Goal: Transaction & Acquisition: Purchase product/service

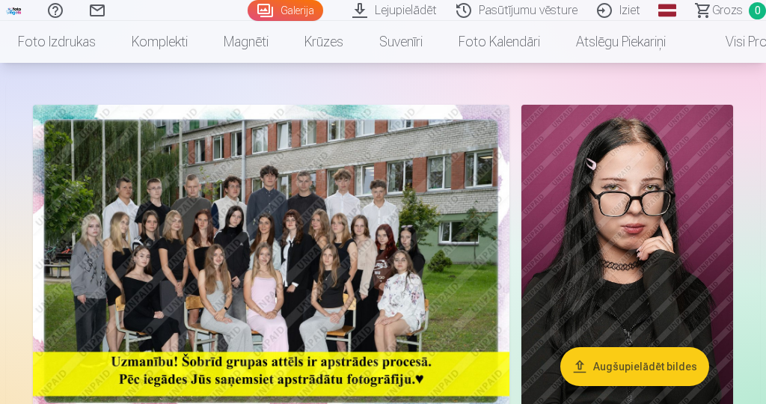
scroll to position [63, 0]
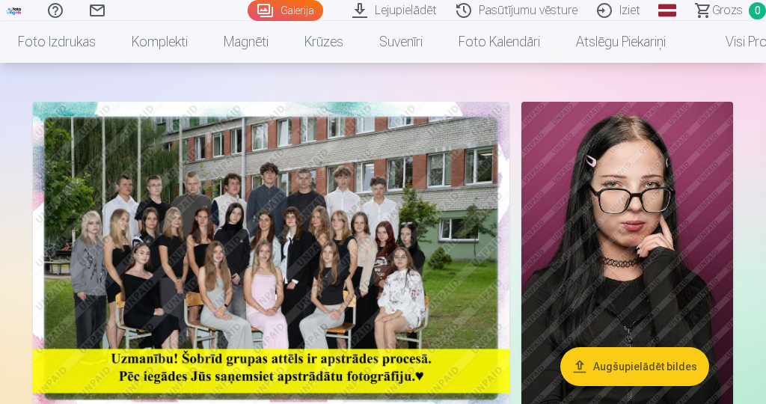
click at [101, 263] on img at bounding box center [271, 261] width 476 height 318
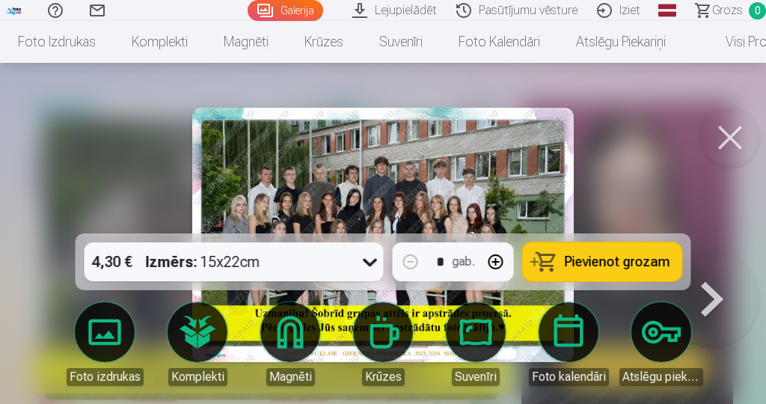
click at [645, 269] on span "Pievienot grozam" at bounding box center [617, 261] width 105 height 13
click at [733, 144] on button at bounding box center [730, 138] width 60 height 60
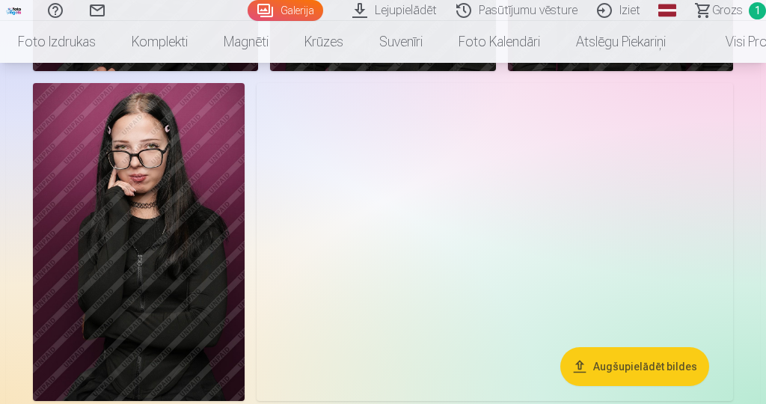
scroll to position [764, 0]
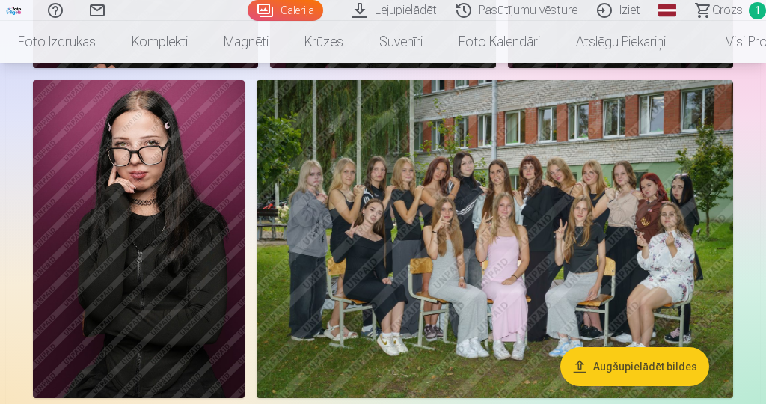
click at [672, 289] on img at bounding box center [495, 238] width 476 height 317
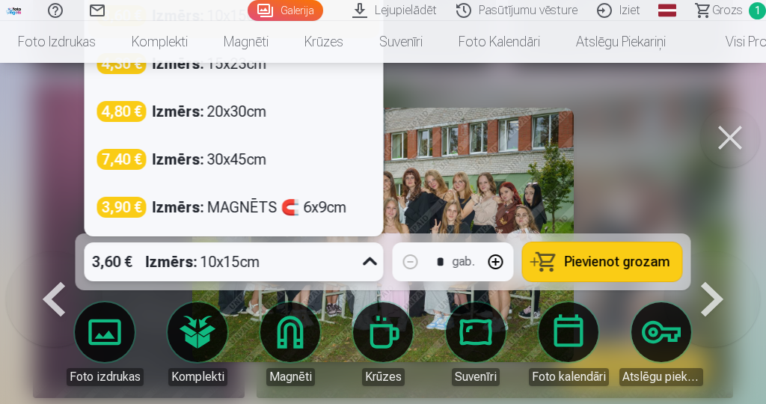
click at [737, 143] on button at bounding box center [730, 138] width 60 height 60
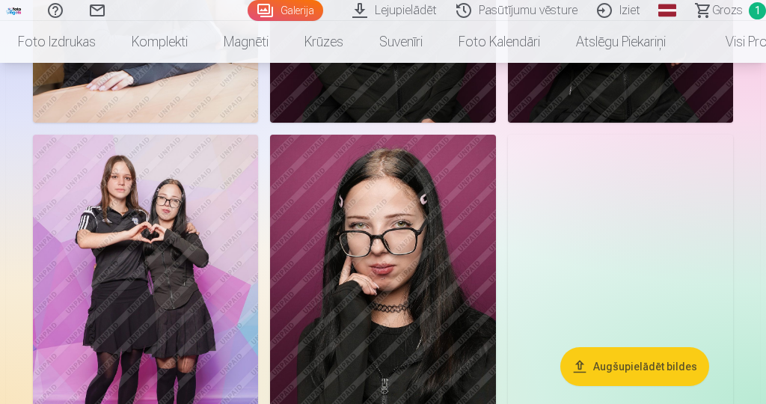
scroll to position [1405, 0]
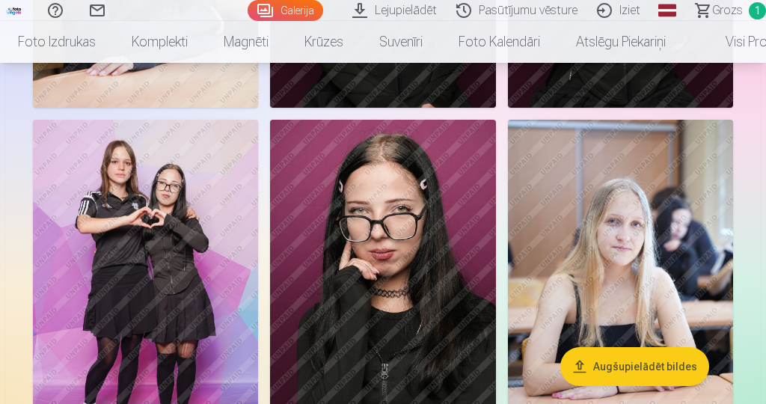
click at [108, 290] on img at bounding box center [145, 289] width 225 height 338
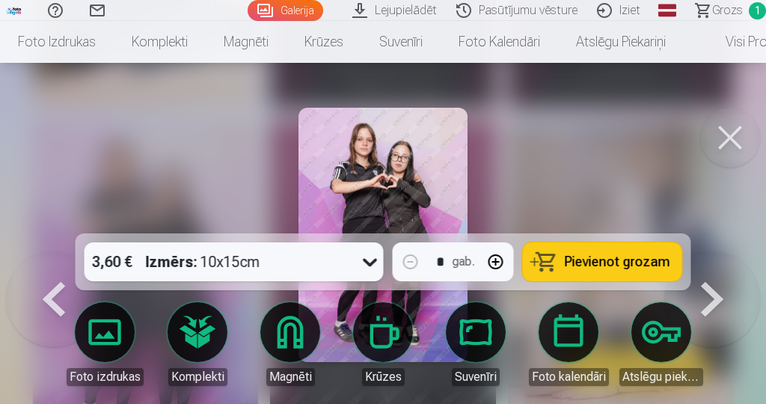
click at [654, 269] on span "Pievienot grozam" at bounding box center [617, 261] width 105 height 13
click at [731, 147] on button at bounding box center [730, 138] width 60 height 60
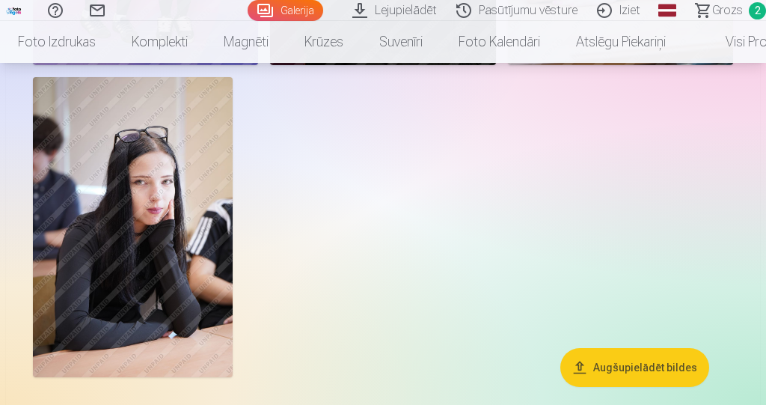
scroll to position [1797, 0]
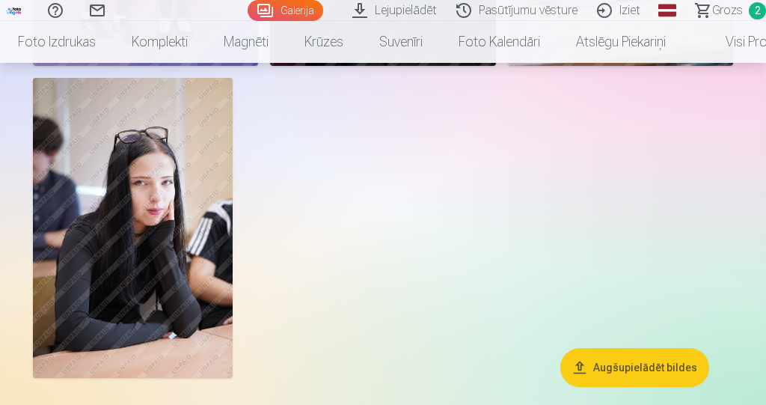
click at [123, 243] on img at bounding box center [133, 227] width 200 height 299
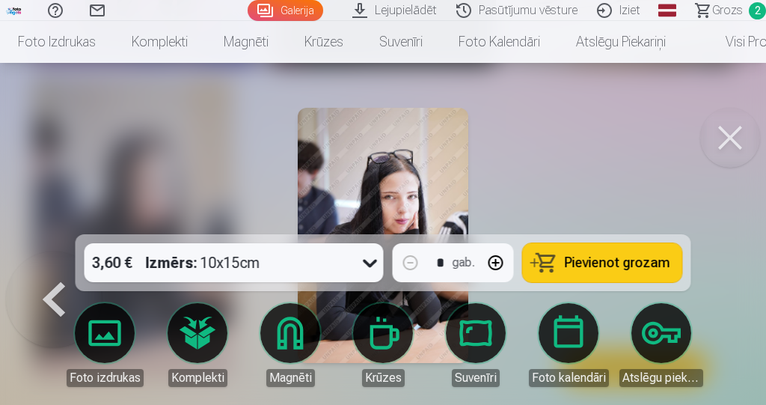
click at [663, 263] on span "Pievienot grozam" at bounding box center [617, 262] width 105 height 13
click at [731, 147] on button at bounding box center [730, 138] width 60 height 60
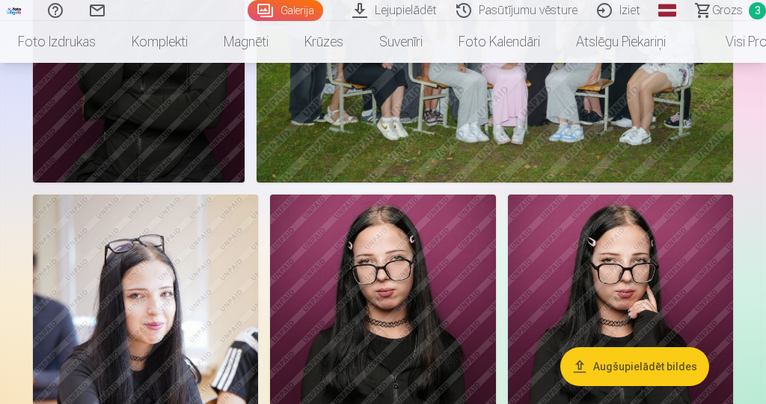
scroll to position [984, 0]
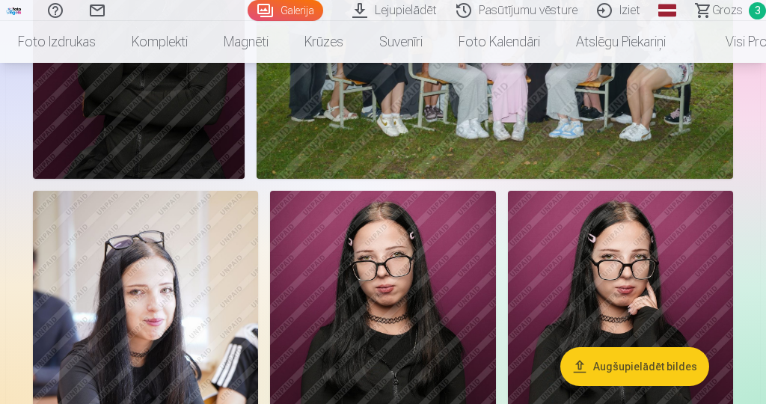
click at [257, 42] on link "Magnēti" at bounding box center [246, 42] width 81 height 42
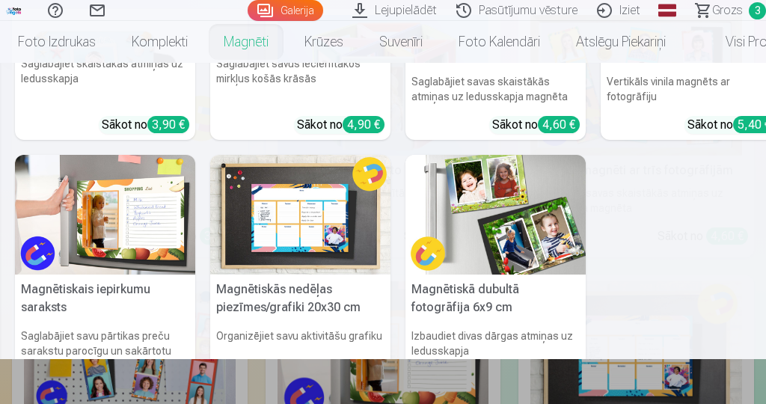
scroll to position [197, 0]
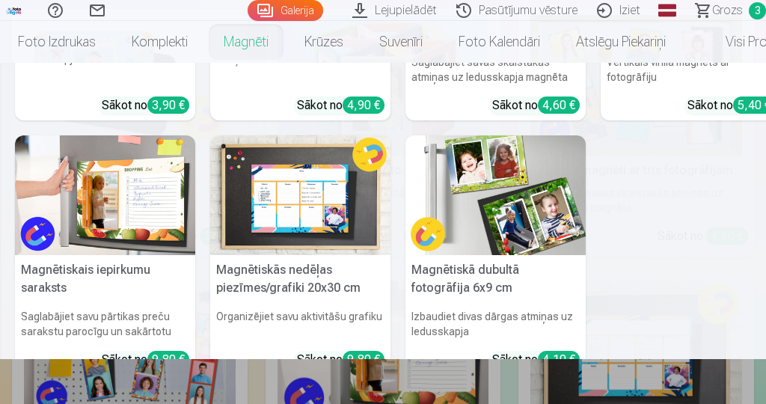
click at [556, 255] on h5 "Magnētiskā dubultā fotogrāfija 6x9 cm" at bounding box center [495, 279] width 180 height 48
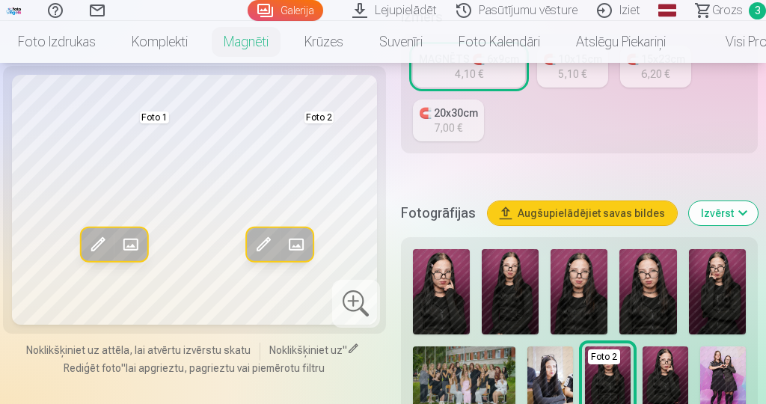
scroll to position [353, 0]
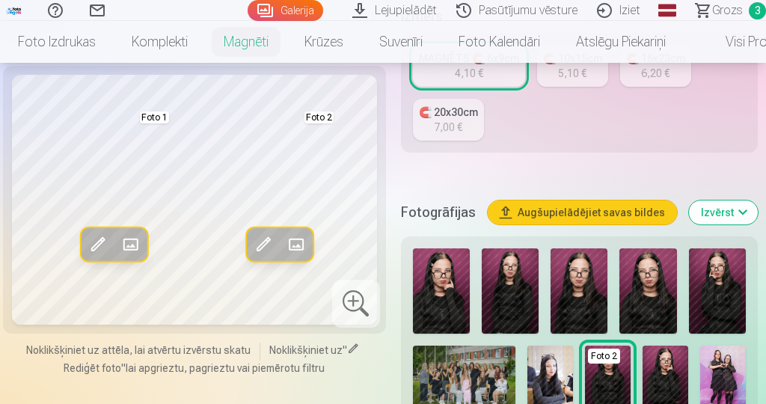
click at [552, 356] on img at bounding box center [550, 380] width 46 height 68
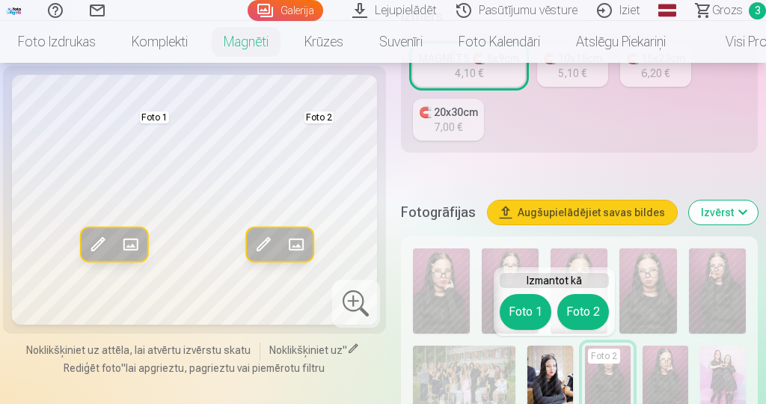
click at [559, 361] on img at bounding box center [550, 380] width 46 height 68
click at [102, 248] on span at bounding box center [98, 245] width 24 height 24
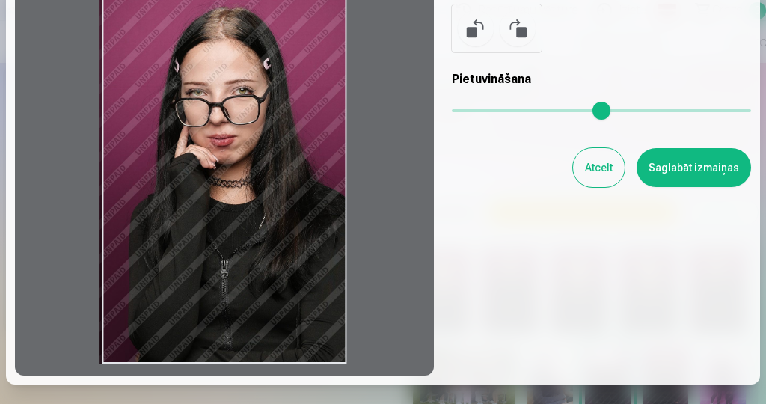
scroll to position [142, 0]
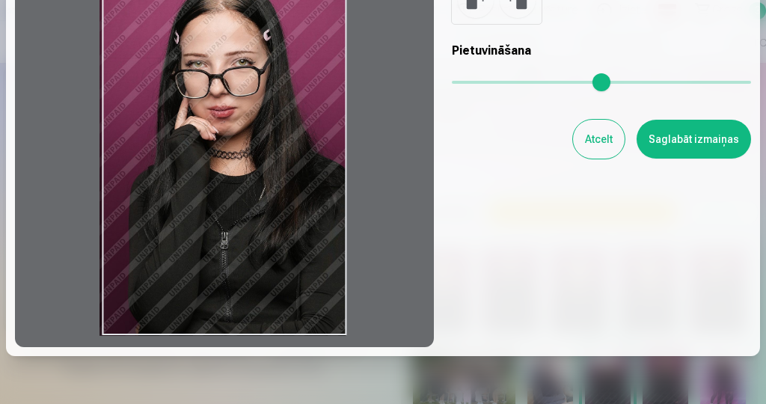
click at [610, 138] on button "Atcelt" at bounding box center [599, 139] width 52 height 39
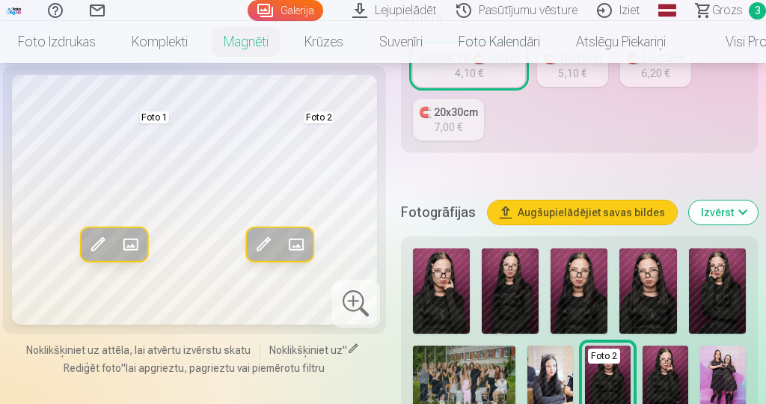
click at [553, 356] on img at bounding box center [550, 380] width 46 height 68
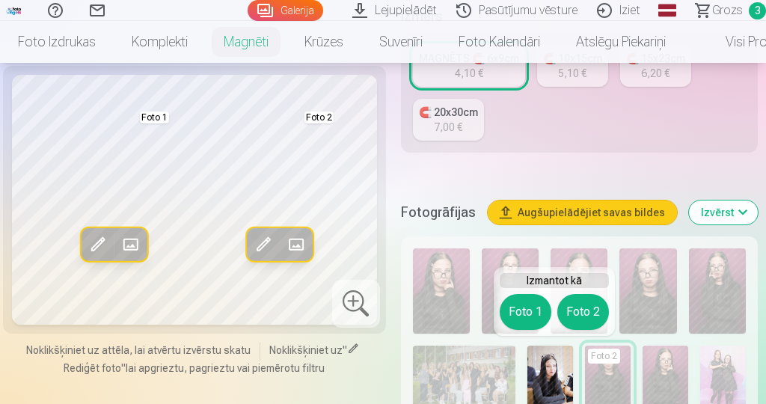
click at [532, 310] on button "Foto 1" at bounding box center [526, 312] width 52 height 36
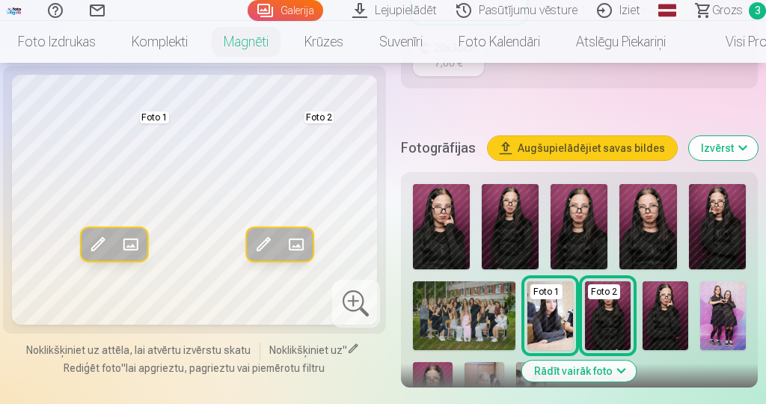
scroll to position [417, 0]
click at [447, 363] on img at bounding box center [433, 392] width 40 height 60
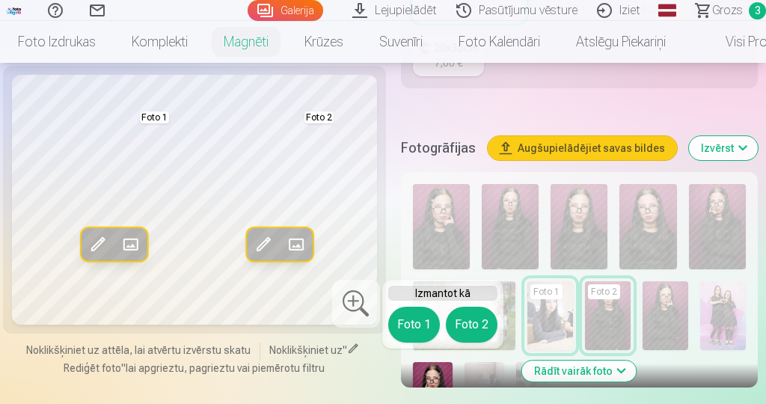
click at [479, 325] on button "Foto 2" at bounding box center [472, 325] width 52 height 36
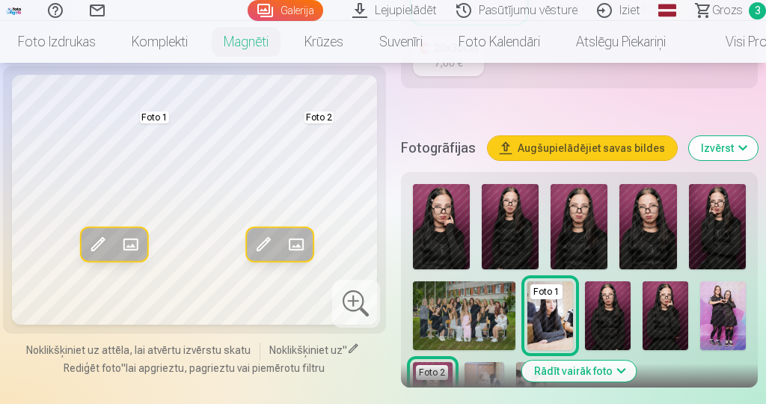
click at [619, 307] on img at bounding box center [608, 315] width 46 height 68
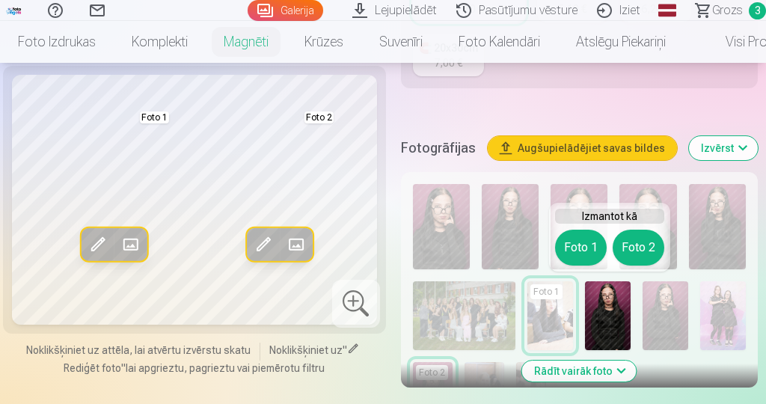
click at [645, 248] on button "Foto 2" at bounding box center [639, 248] width 52 height 36
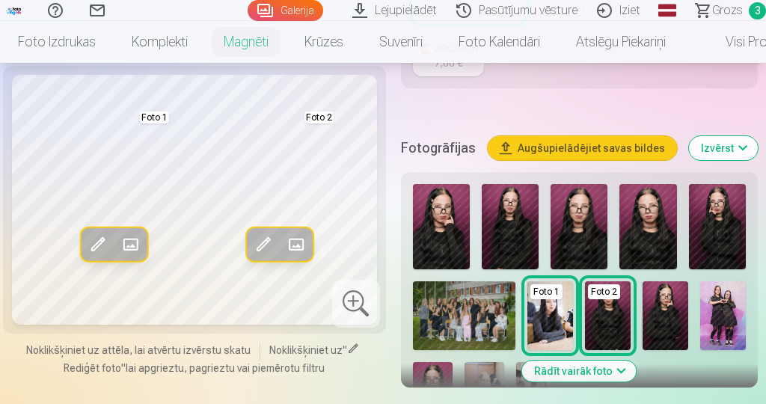
click at [675, 298] on img at bounding box center [665, 315] width 46 height 68
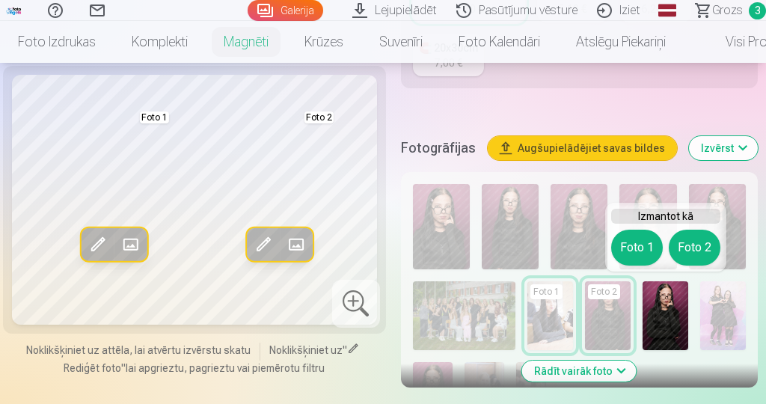
click at [705, 245] on button "Foto 2" at bounding box center [695, 248] width 52 height 36
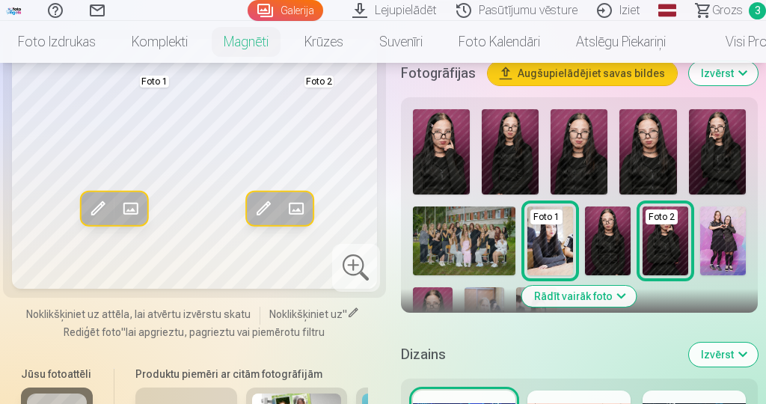
scroll to position [494, 0]
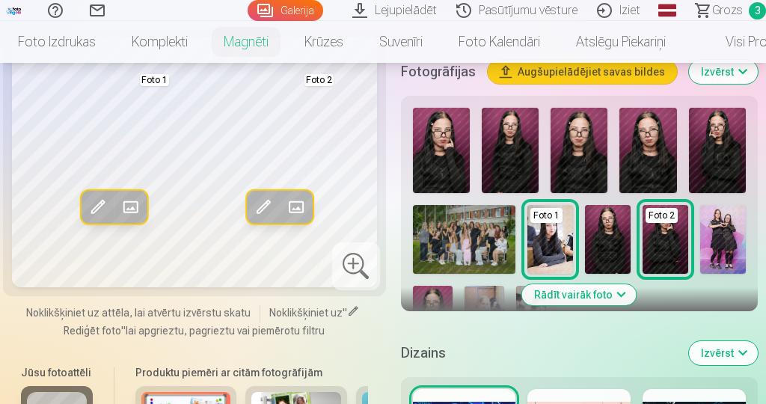
click at [453, 291] on img at bounding box center [433, 316] width 40 height 60
click at [726, 229] on img at bounding box center [723, 239] width 46 height 68
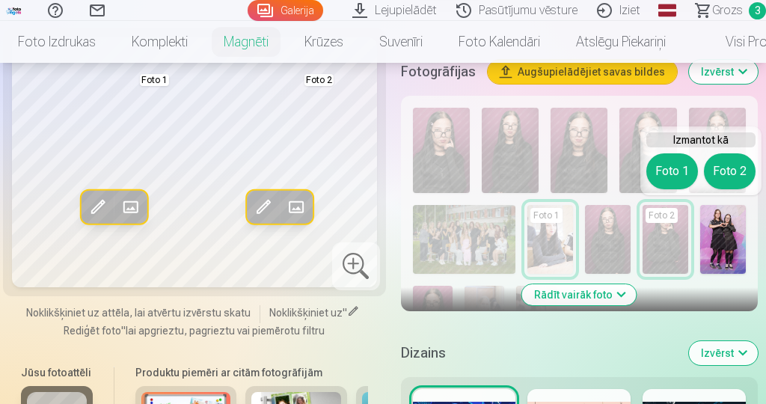
click at [736, 174] on button "Foto 2" at bounding box center [730, 171] width 52 height 36
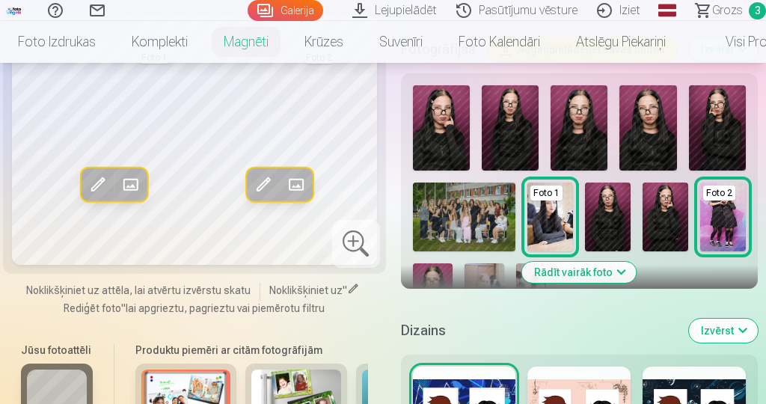
scroll to position [509, 0]
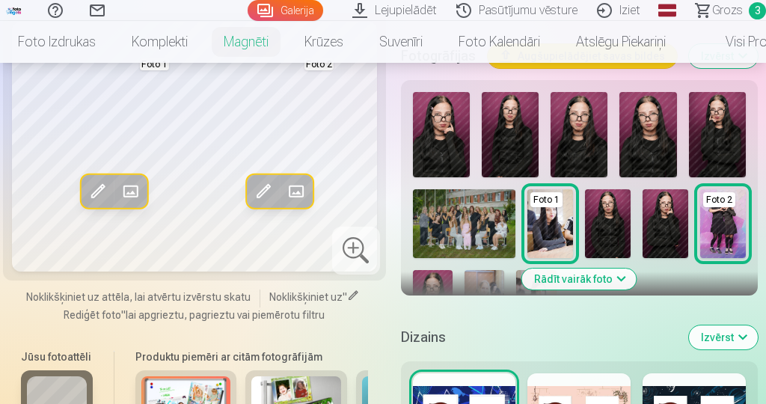
click at [547, 271] on button "Rādīt vairāk foto" at bounding box center [579, 279] width 114 height 21
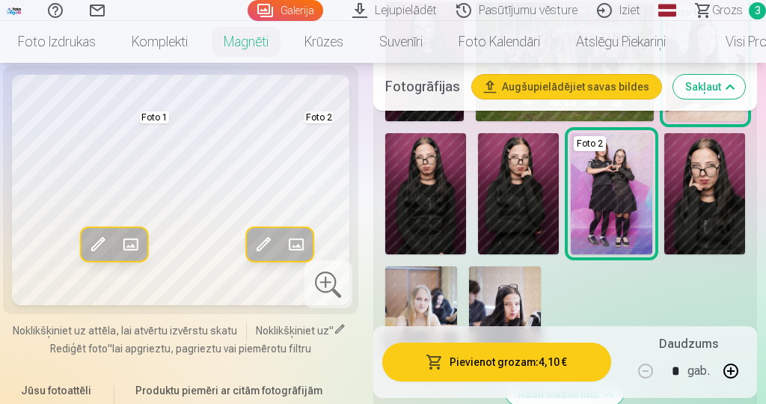
scroll to position [718, 0]
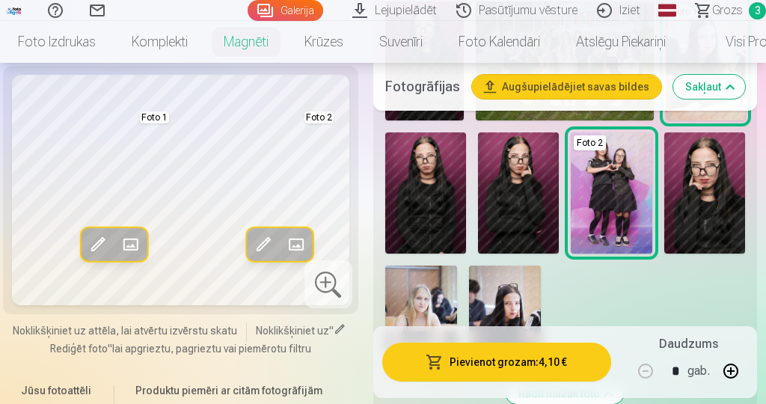
click at [526, 307] on img at bounding box center [505, 320] width 72 height 108
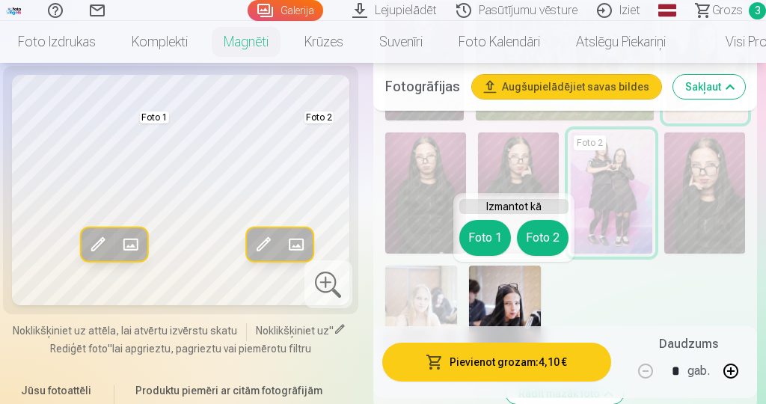
click at [561, 236] on button "Foto 2" at bounding box center [543, 238] width 52 height 36
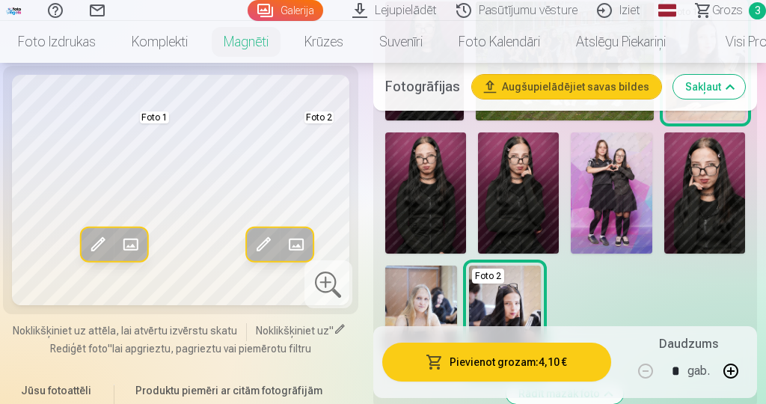
click at [716, 216] on img at bounding box center [704, 192] width 81 height 121
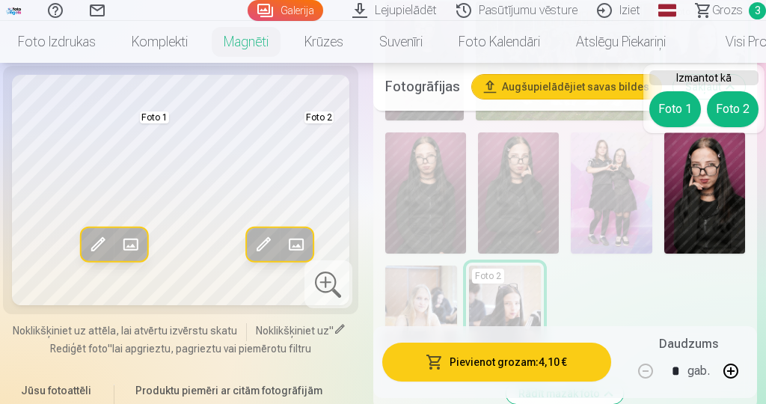
click at [742, 114] on button "Foto 2" at bounding box center [733, 109] width 52 height 36
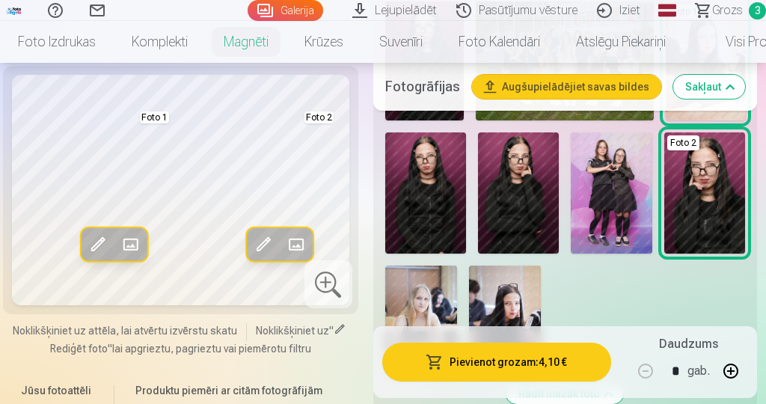
click at [552, 381] on button "Pievienot grozam : 4,10 €" at bounding box center [496, 362] width 229 height 39
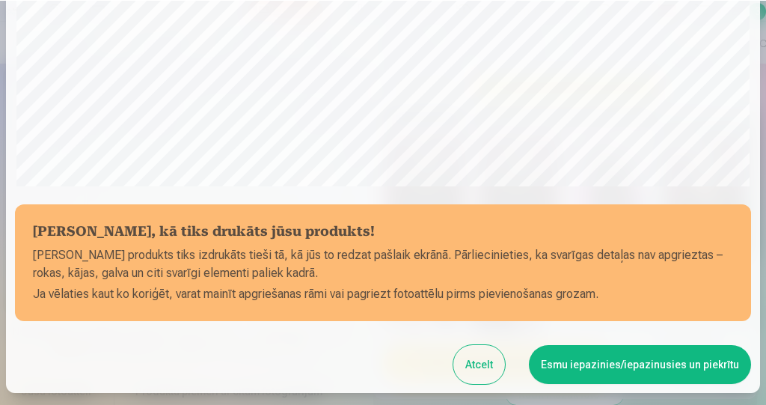
scroll to position [423, 0]
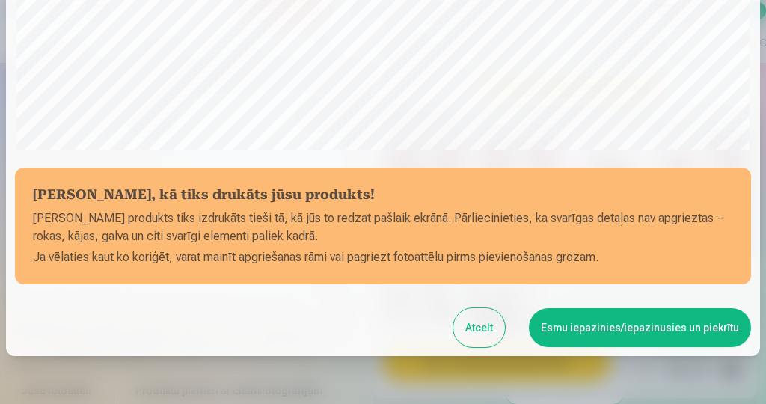
click at [698, 326] on button "Esmu iepazinies/iepazinusies un piekrītu" at bounding box center [640, 327] width 222 height 39
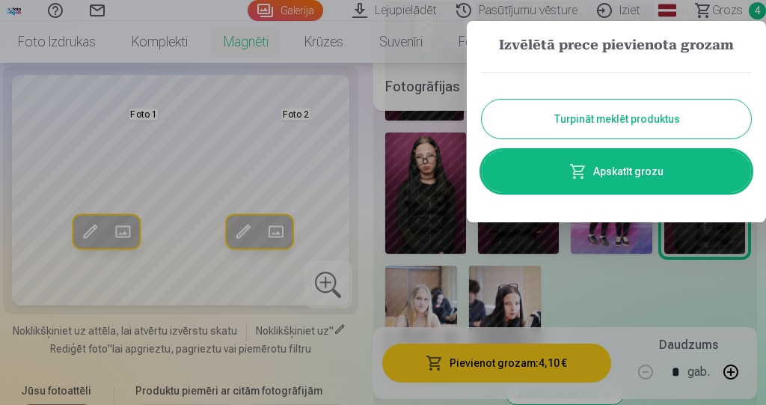
click at [746, 14] on div at bounding box center [383, 202] width 766 height 405
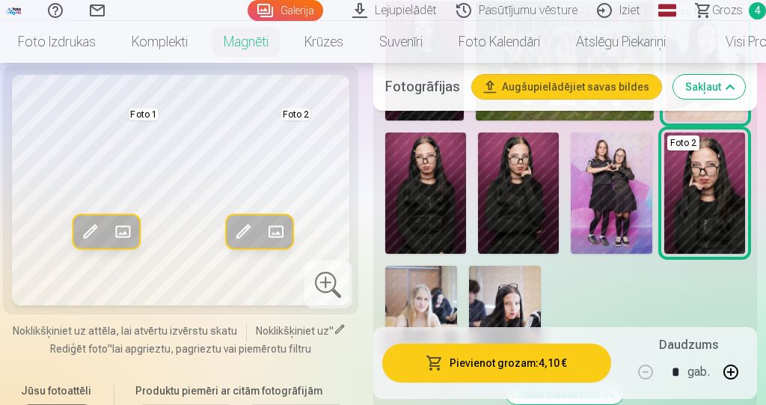
click at [731, 13] on span "Grozs" at bounding box center [727, 10] width 31 height 18
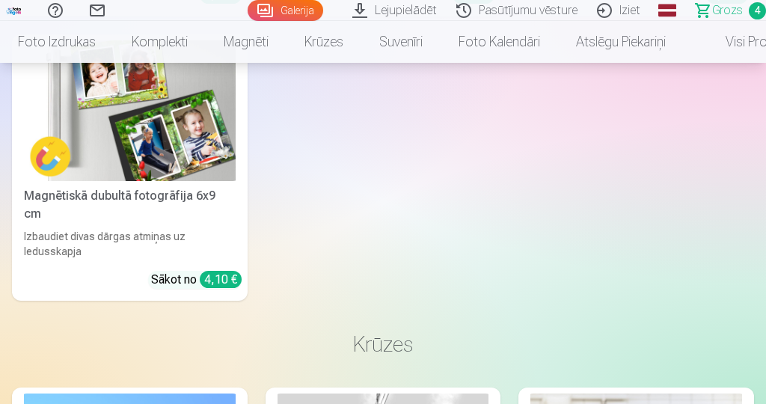
scroll to position [3064, 0]
click at [755, 20] on div "Palīdzības centrs Sazinies ar mums Galerija Lejupielādēt Pasūtījumu vēsture Izi…" at bounding box center [383, 10] width 766 height 21
click at [721, 10] on span "Grozs" at bounding box center [727, 10] width 31 height 18
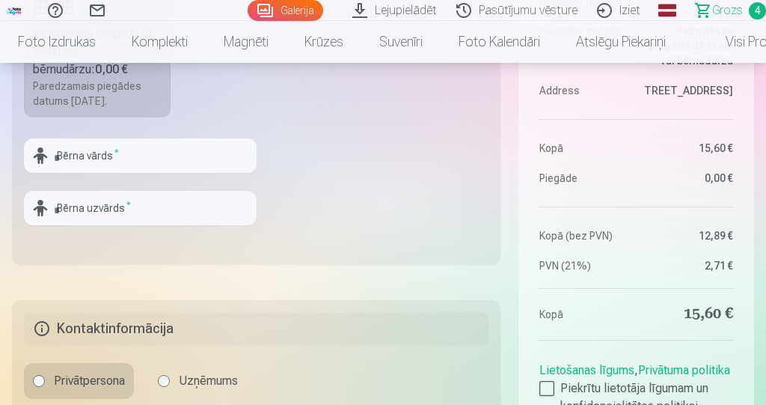
scroll to position [530, 0]
click at [763, 6] on span "4" at bounding box center [757, 10] width 17 height 17
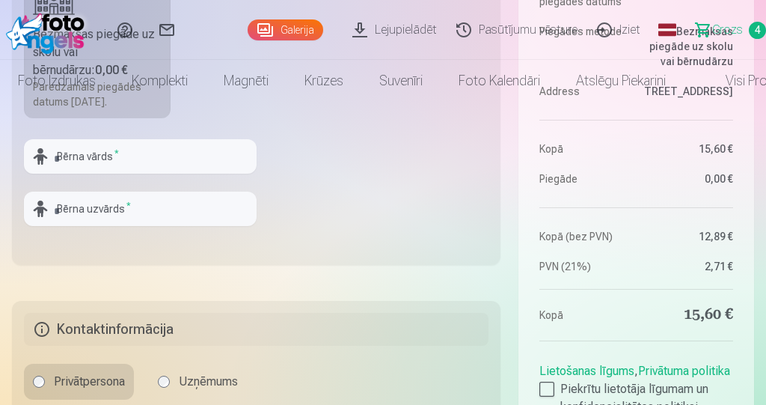
scroll to position [0, 0]
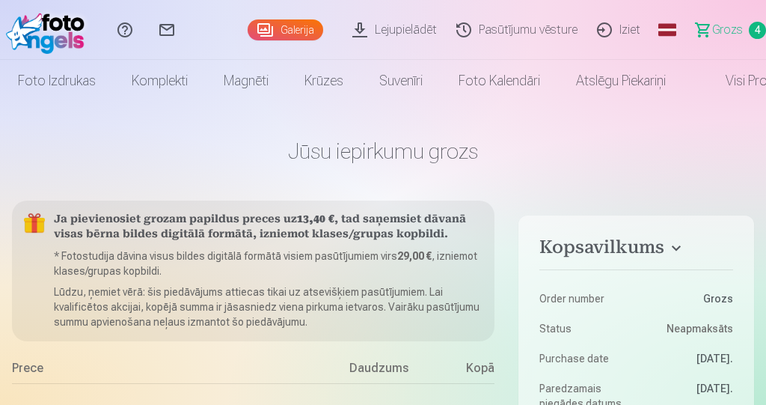
click at [757, 29] on span "4" at bounding box center [757, 30] width 17 height 17
click at [755, 37] on span "4" at bounding box center [757, 30] width 17 height 17
click at [298, 33] on link "Galerija" at bounding box center [286, 29] width 76 height 21
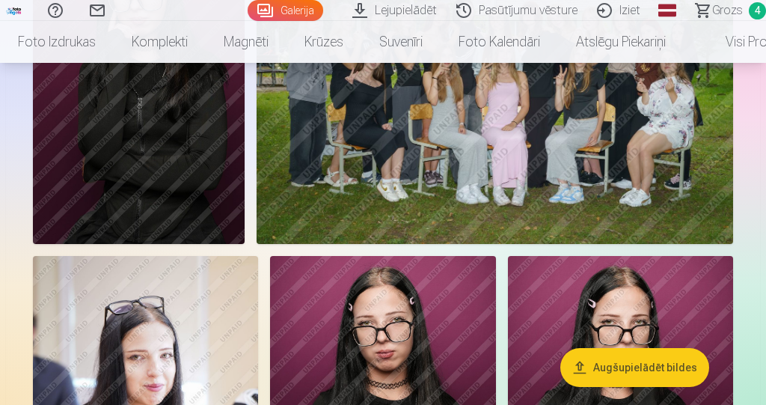
scroll to position [912, 0]
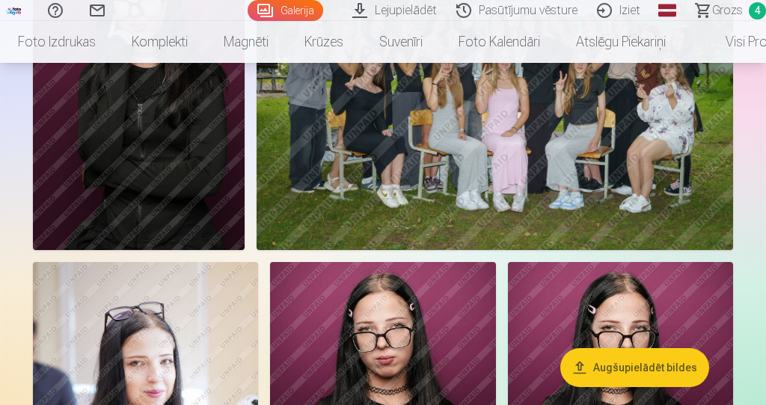
click at [706, 12] on link "Grozs 4" at bounding box center [724, 10] width 84 height 21
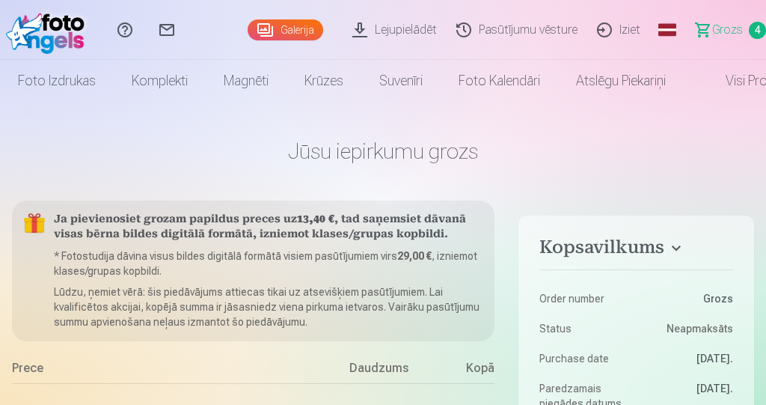
click at [241, 87] on link "Magnēti" at bounding box center [246, 81] width 81 height 42
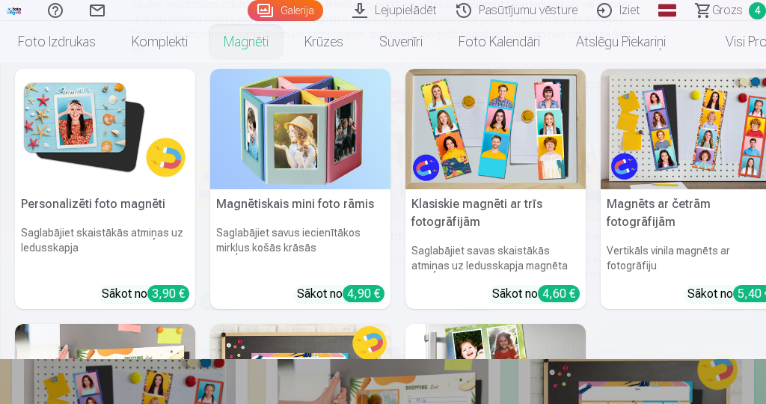
scroll to position [3, 0]
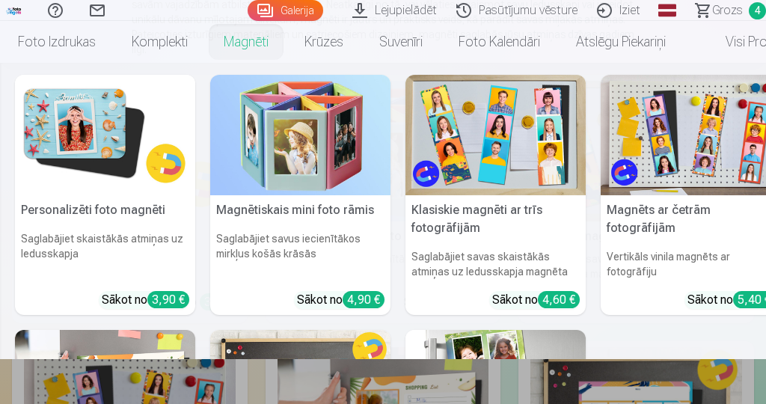
click at [752, 42] on link "Visi produkti" at bounding box center [748, 42] width 129 height 42
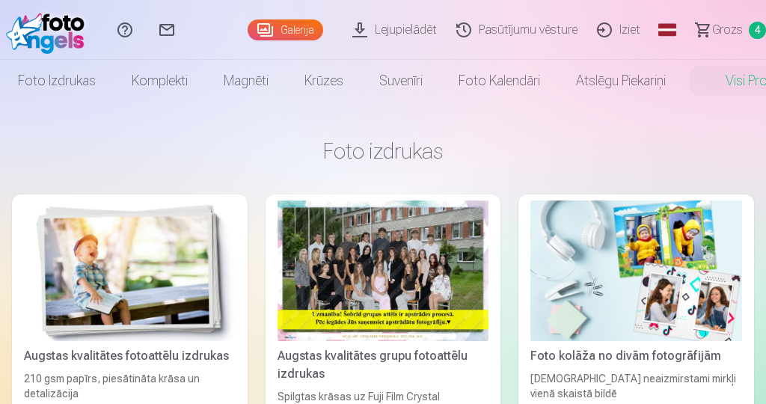
click at [756, 28] on span "4" at bounding box center [757, 30] width 17 height 17
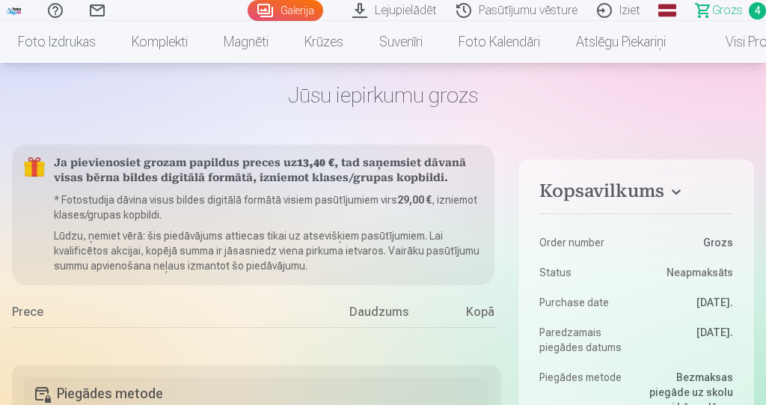
click at [634, 201] on h4 "Kopsavilkums" at bounding box center [636, 193] width 194 height 27
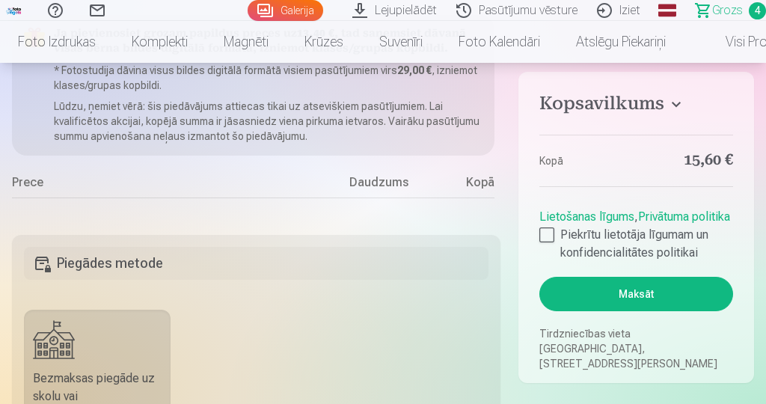
scroll to position [188, 0]
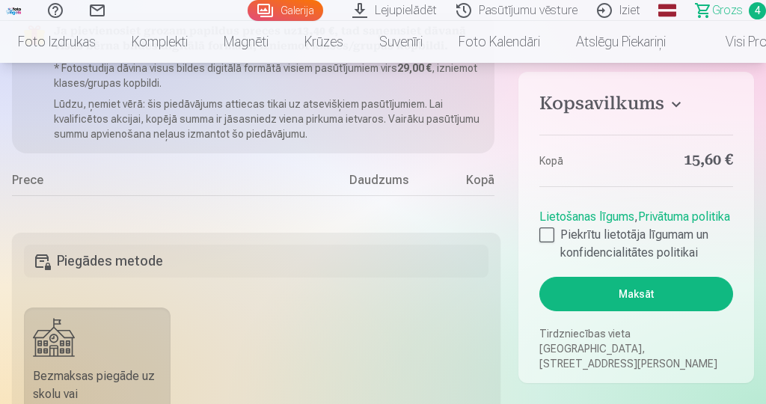
click at [583, 256] on label "Piekrītu lietotāja līgumam un konfidencialitātes politikai" at bounding box center [636, 244] width 194 height 36
click at [643, 311] on button "Maksāt" at bounding box center [636, 294] width 194 height 34
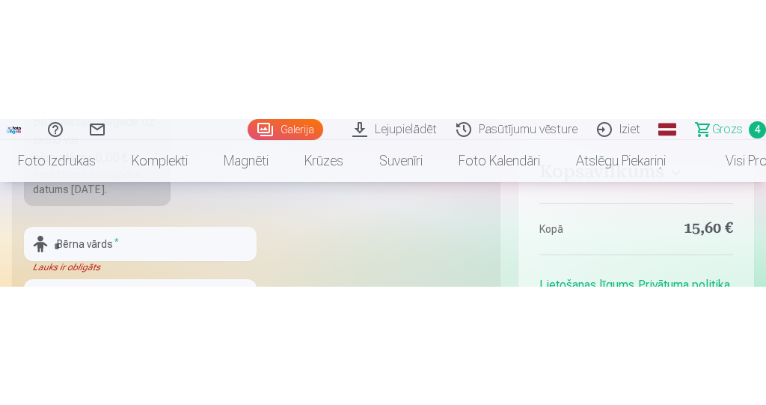
scroll to position [443, 0]
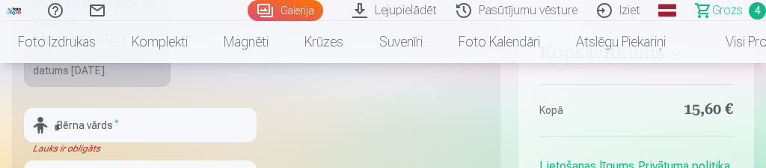
click at [760, 10] on span "4" at bounding box center [757, 10] width 17 height 17
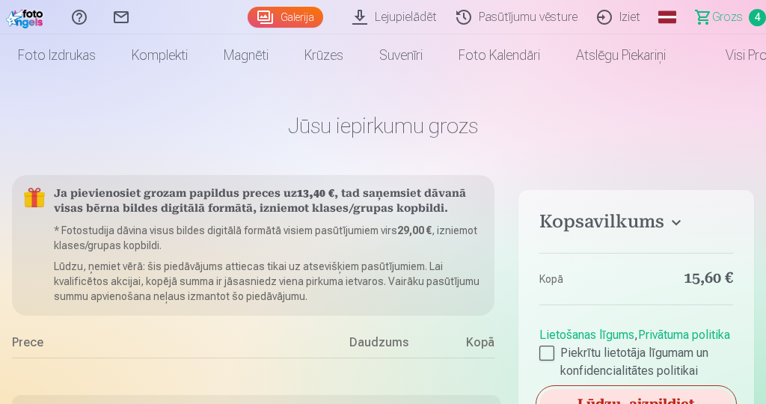
scroll to position [37, 0]
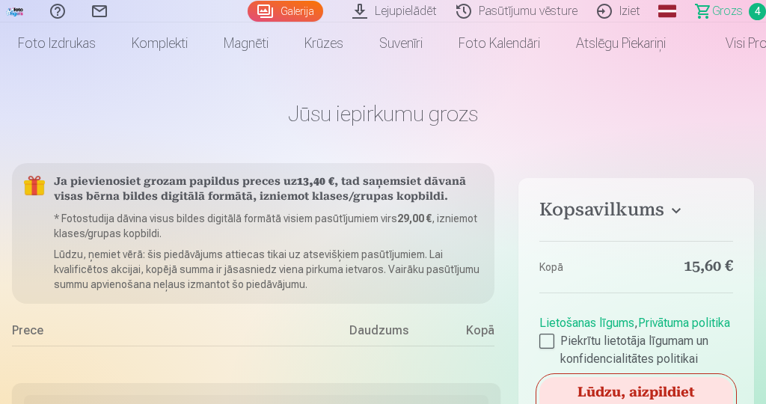
click at [676, 209] on h4 "Kopsavilkums" at bounding box center [636, 212] width 194 height 27
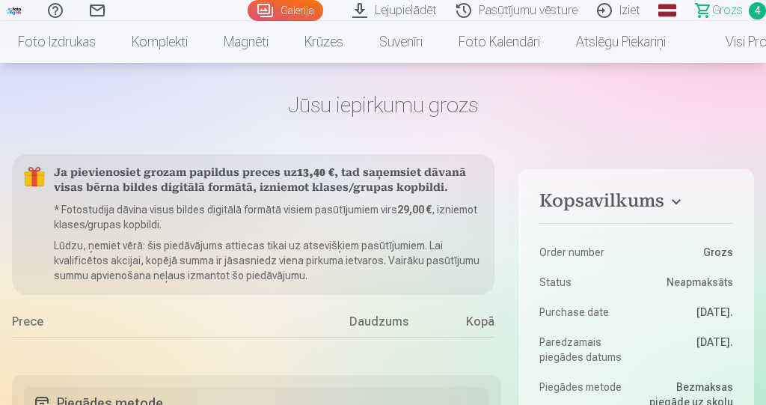
scroll to position [0, 0]
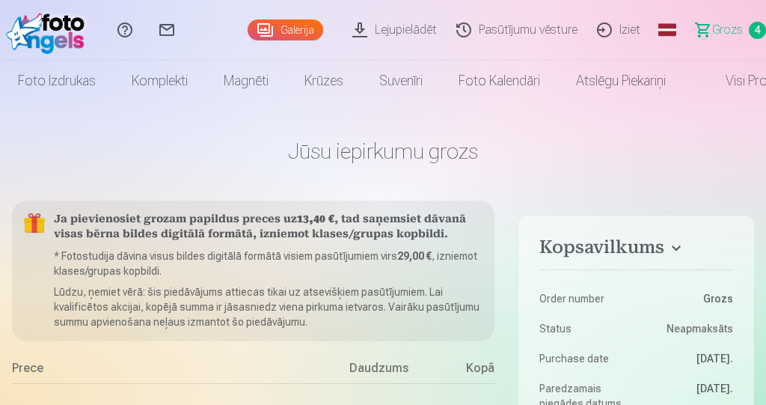
click at [746, 77] on link "Visi produkti" at bounding box center [748, 81] width 129 height 42
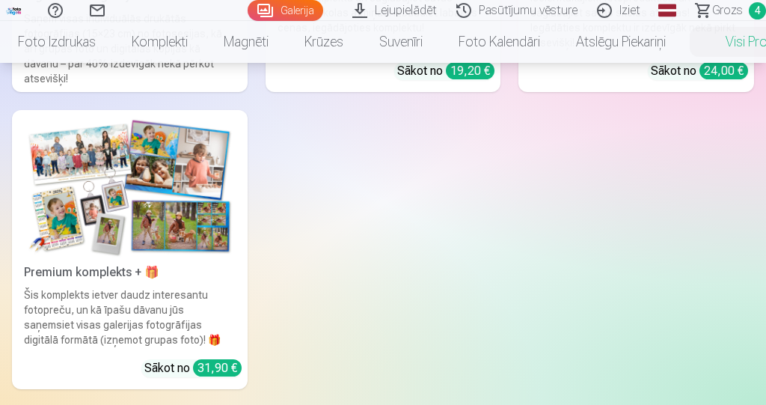
scroll to position [1012, 0]
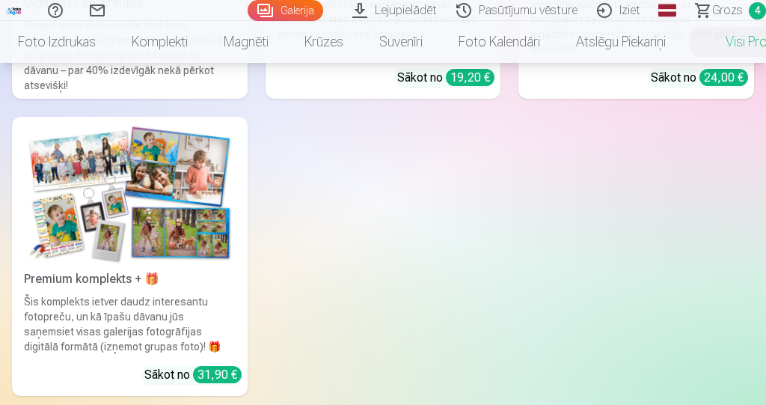
click at [702, 14] on link "Grozs 4" at bounding box center [724, 10] width 84 height 21
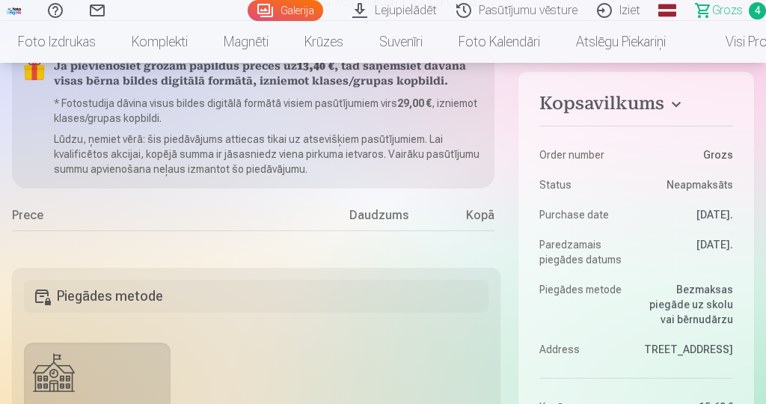
scroll to position [158, 0]
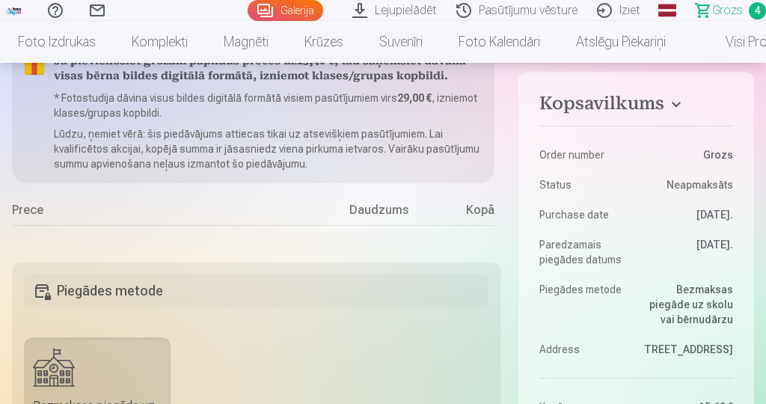
click at [373, 219] on div "Daudzums" at bounding box center [378, 213] width 112 height 24
click at [389, 220] on div "Daudzums" at bounding box center [378, 213] width 112 height 24
click at [257, 262] on h6 "Grupas fotoattēlu izdrukas 15x22 cm" at bounding box center [226, 268] width 176 height 36
click at [487, 214] on div "Kopā" at bounding box center [465, 213] width 60 height 24
click at [489, 214] on div "Kopā" at bounding box center [465, 213] width 60 height 24
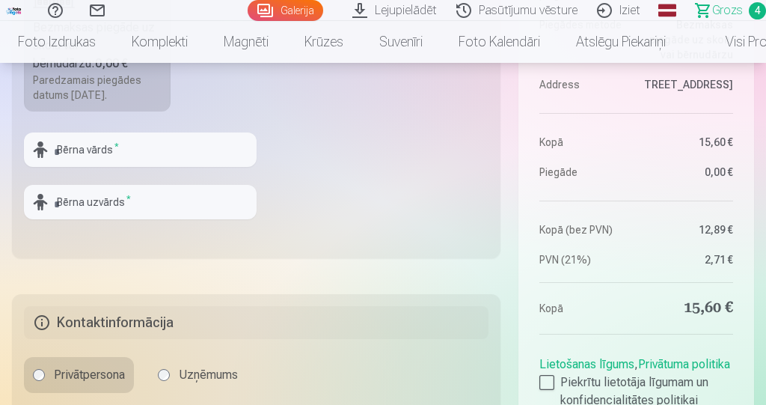
scroll to position [529, 0]
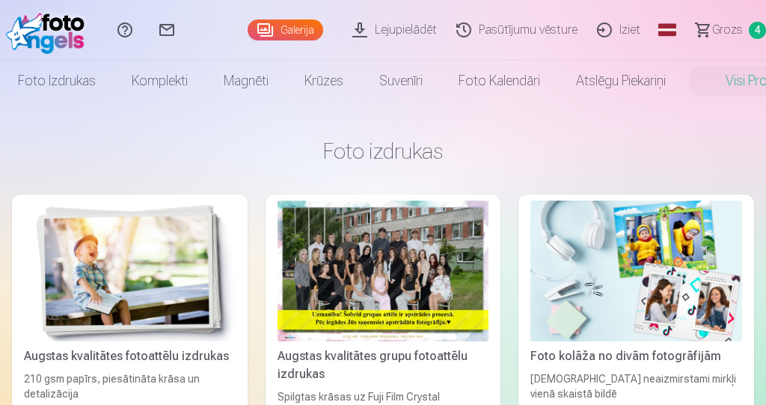
click at [752, 81] on link "Visi produkti" at bounding box center [748, 81] width 129 height 42
click at [747, 34] on link "Grozs 4" at bounding box center [724, 30] width 84 height 60
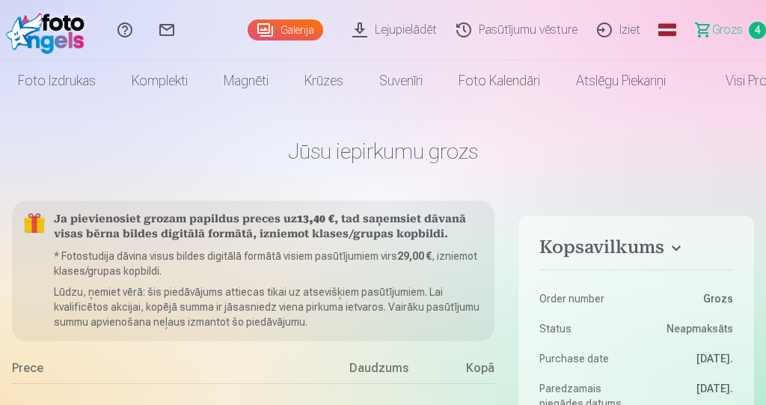
click at [567, 28] on link "Pasūtījumu vēsture" at bounding box center [519, 30] width 141 height 60
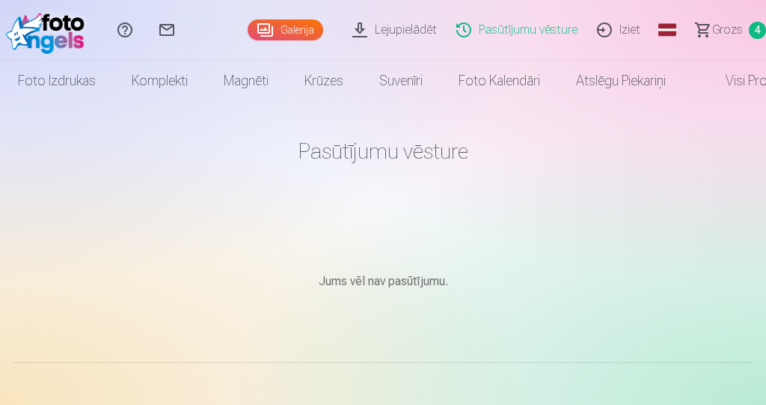
click at [245, 85] on link "Magnēti" at bounding box center [246, 81] width 81 height 42
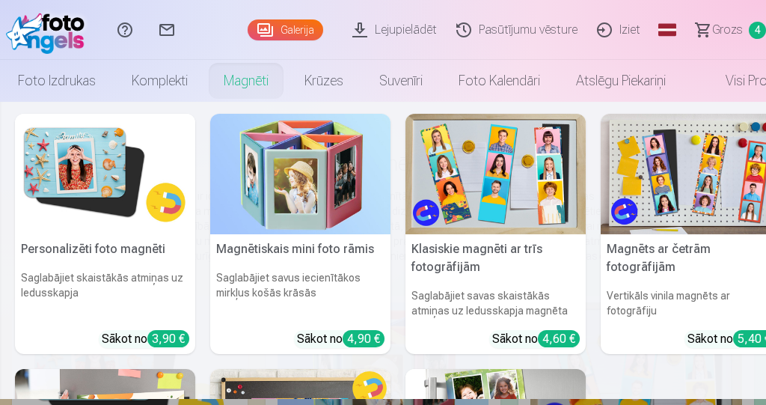
click at [758, 34] on span "4" at bounding box center [757, 30] width 17 height 17
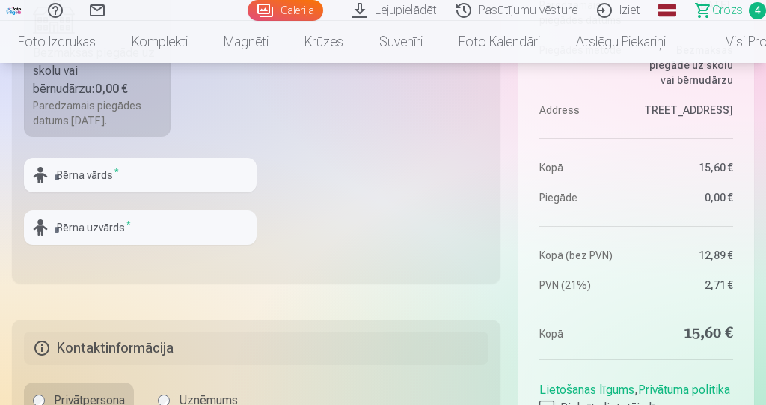
scroll to position [512, 0]
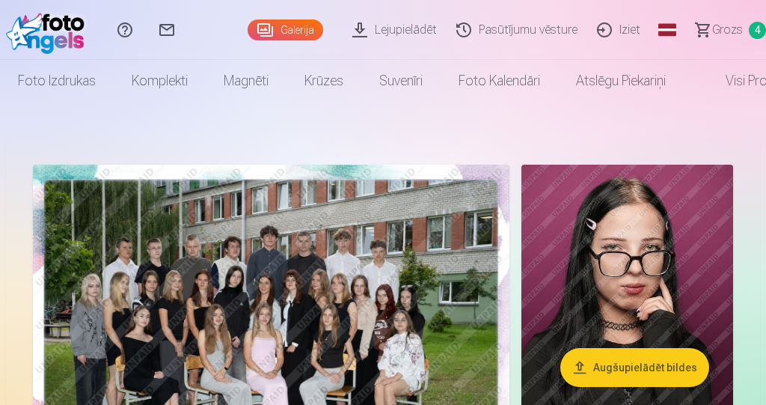
click at [658, 362] on button "Augšupielādēt bildes" at bounding box center [634, 367] width 149 height 39
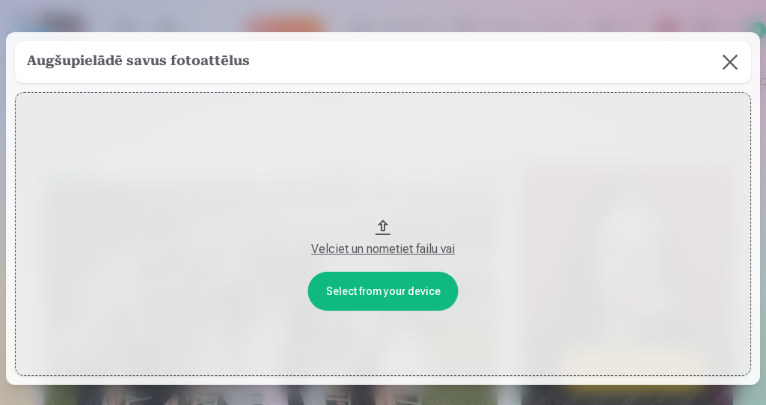
click at [330, 258] on div "Velciet un nometiet failu vai" at bounding box center [383, 249] width 706 height 18
